Goal: Task Accomplishment & Management: Complete application form

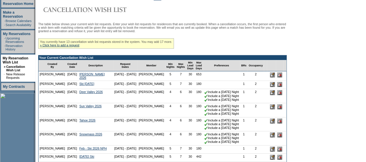
scroll to position [87, 0]
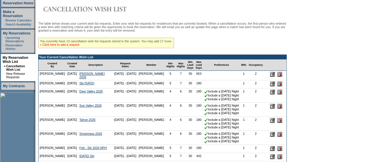
click at [67, 45] on link "» Click here to add a request" at bounding box center [59, 44] width 39 height 3
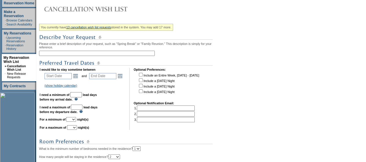
scroll to position [88, 0]
click at [84, 55] on input "text" at bounding box center [97, 52] width 116 height 5
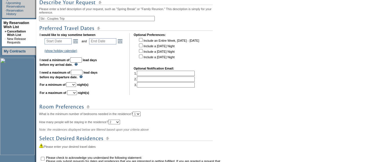
scroll to position [124, 0]
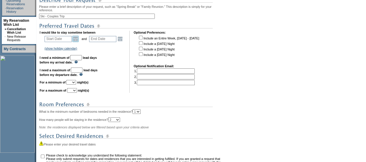
type input "Ski - Couples Trip"
click at [78, 41] on link "Open the calendar popup." at bounding box center [75, 39] width 6 height 6
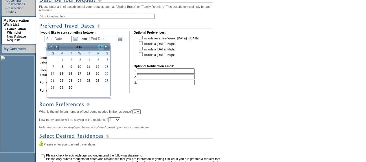
click at [99, 47] on link ">" at bounding box center [101, 47] width 6 height 6
click at [102, 46] on link ">" at bounding box center [101, 47] width 6 height 6
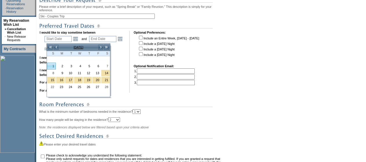
click at [51, 65] on link "1" at bounding box center [51, 66] width 8 height 6
type input "2026-02-01"
type input "2026-02-02"
type input "2/1/2026"
type input "2/2/2026"
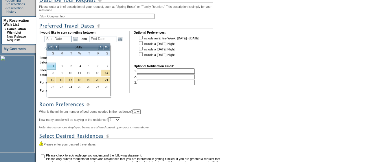
type input "153"
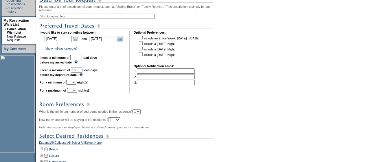
click at [121, 40] on link "Open the calendar popup." at bounding box center [120, 39] width 6 height 6
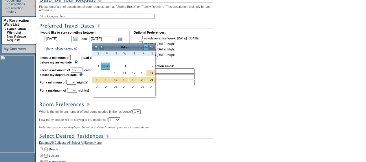
click at [144, 49] on link ">" at bounding box center [146, 47] width 6 height 6
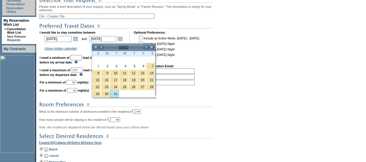
click at [116, 92] on link "31" at bounding box center [114, 94] width 8 height 6
type input "2026-03-31"
type input "3/31/2026"
type input "210"
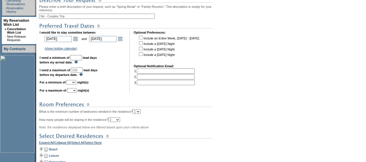
click at [82, 60] on input "text" at bounding box center [76, 57] width 12 height 5
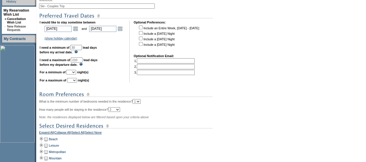
scroll to position [135, 0]
type input "30"
click at [76, 74] on select "1 2 3 4 5 6 7 8 9 10 11 12 13 14" at bounding box center [71, 71] width 10 height 5
select select "3"
click at [73, 72] on select "1 2 3 4 5 6 7 8 9 10 11 12 13 14" at bounding box center [71, 71] width 10 height 5
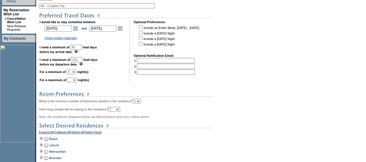
click at [142, 44] on input "checkbox" at bounding box center [141, 44] width 4 height 4
checkbox input "true"
click at [142, 40] on input "checkbox" at bounding box center [141, 38] width 4 height 4
checkbox input "true"
click at [143, 32] on td "Include an Entire Week, Sunday - Sunday Include a Thursday Night Include a Frid…" at bounding box center [168, 36] width 61 height 25
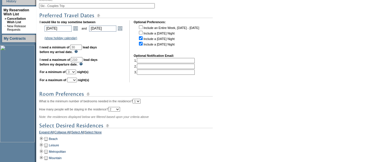
click at [82, 80] on td "I would like to stay sometime between 2026-02-01 2/1/2026 Open the calendar pop…" at bounding box center [83, 51] width 86 height 62
click at [77, 82] on select "1 2 3 4 5 6 7 8 9 10 11 12 13 14" at bounding box center [72, 79] width 10 height 5
select select "7"
click at [74, 80] on select "1 2 3 4 5 6 7 8 9 10 11 12 13 14" at bounding box center [72, 79] width 10 height 5
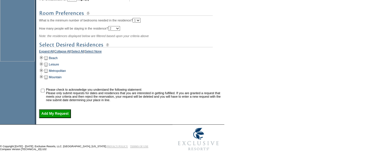
scroll to position [219, 0]
click at [42, 80] on td at bounding box center [41, 77] width 5 height 6
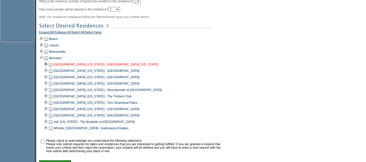
scroll to position [235, 0]
click at [53, 67] on td at bounding box center [50, 64] width 5 height 6
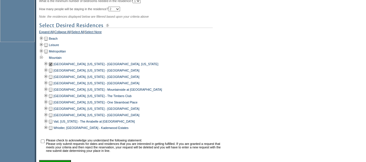
click at [53, 71] on td at bounding box center [50, 70] width 5 height 6
click at [53, 80] on td at bounding box center [50, 76] width 5 height 6
click at [53, 93] on td at bounding box center [50, 89] width 5 height 6
click at [53, 99] on td at bounding box center [50, 96] width 5 height 6
click at [53, 105] on td at bounding box center [50, 102] width 5 height 6
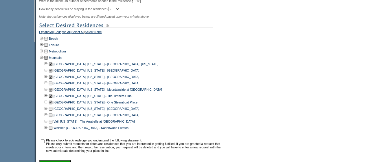
click at [53, 118] on td at bounding box center [50, 115] width 5 height 6
click at [52, 124] on td at bounding box center [50, 121] width 5 height 6
click at [52, 131] on td at bounding box center [50, 127] width 5 height 6
click at [53, 112] on td at bounding box center [50, 108] width 5 height 6
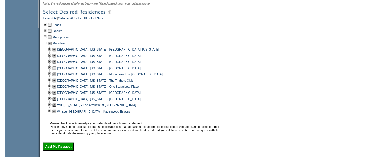
scroll to position [248, 0]
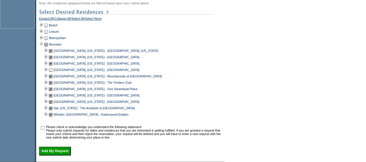
click at [45, 130] on input "checkbox" at bounding box center [43, 128] width 4 height 4
checkbox input "true"
click at [65, 155] on input "Add My Request" at bounding box center [55, 150] width 32 height 9
